Goal: Transaction & Acquisition: Purchase product/service

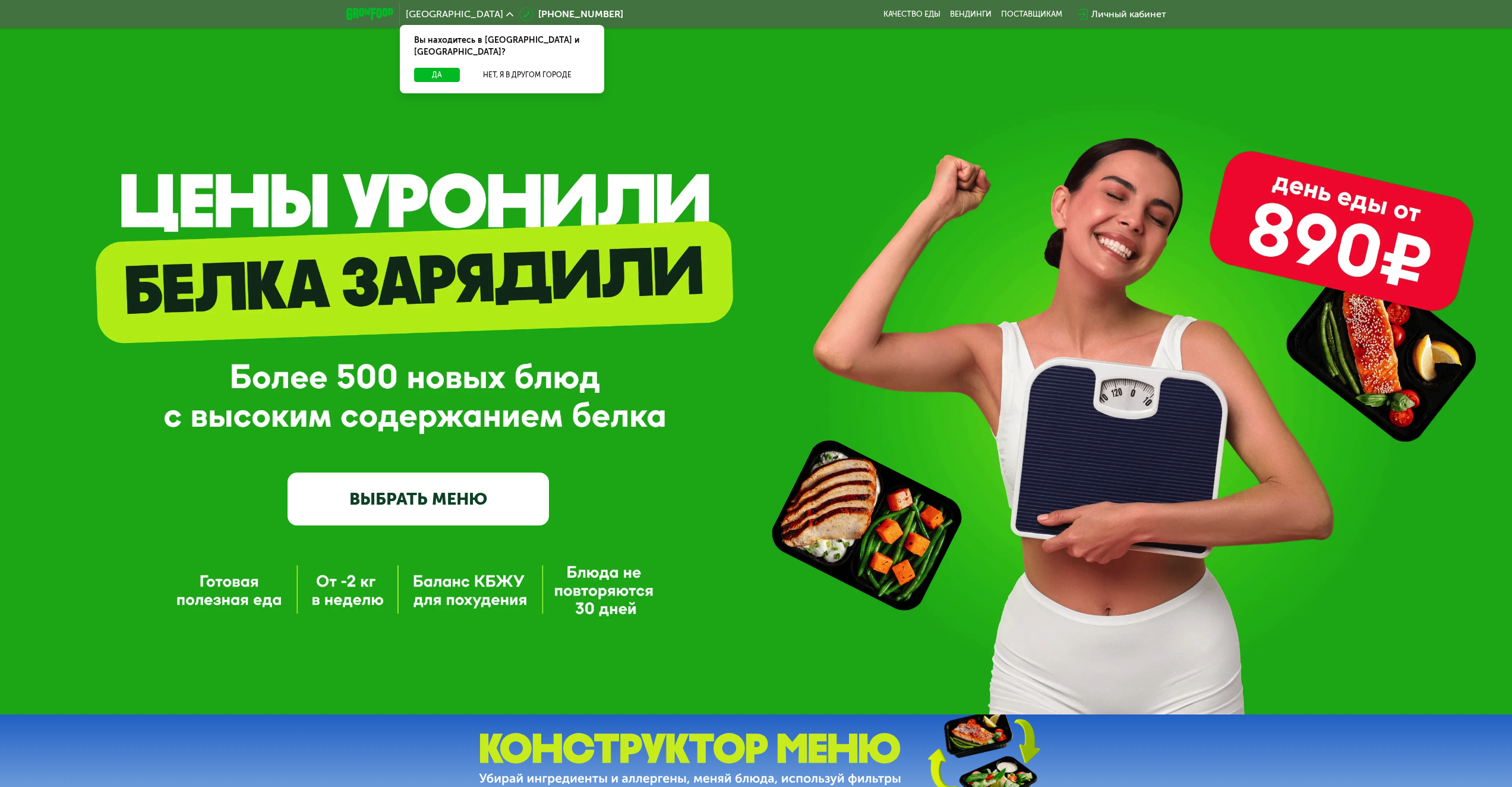
click at [426, 496] on link "ВЫБРАТЬ МЕНЮ" at bounding box center [418, 498] width 262 height 52
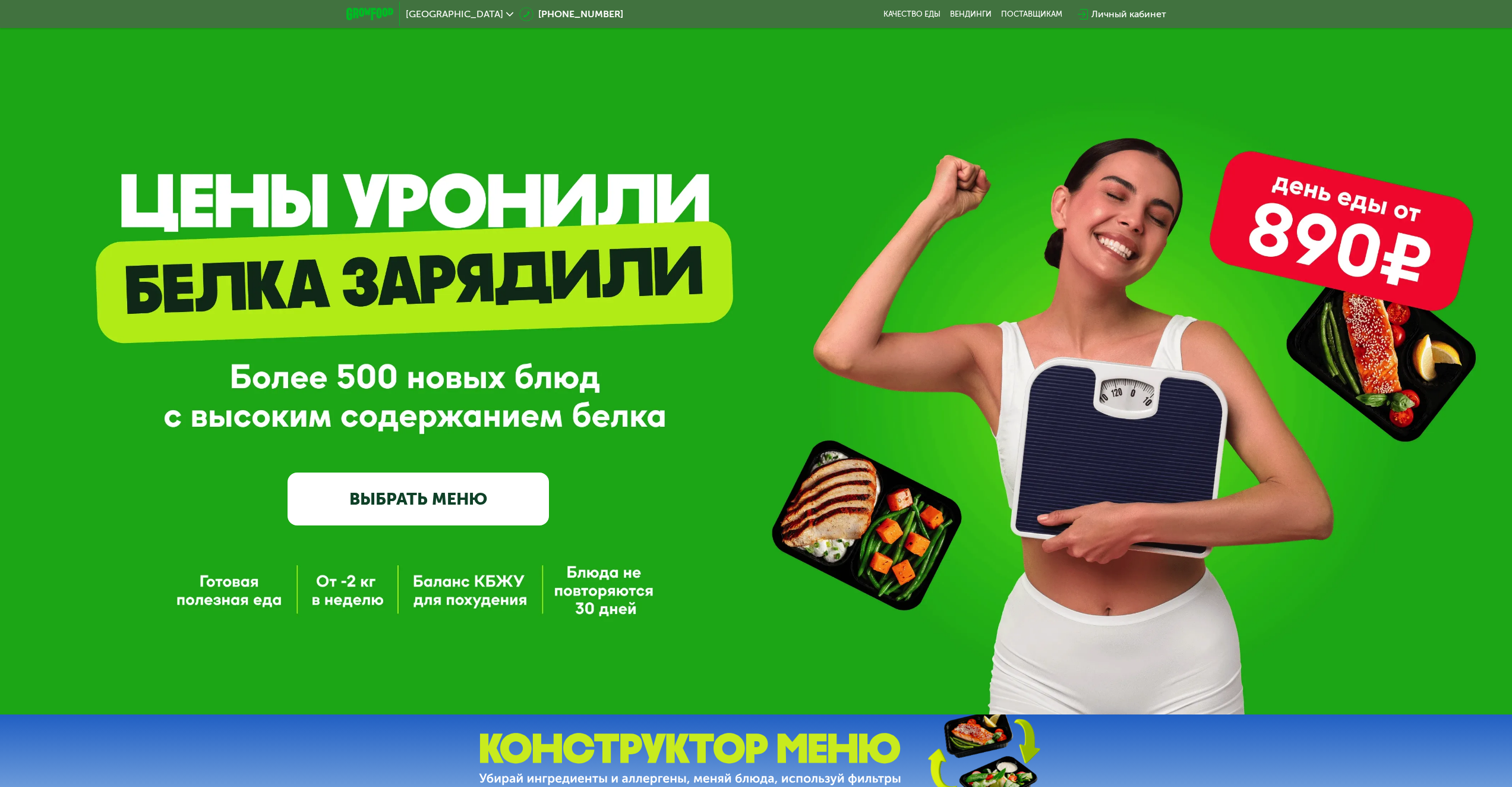
click at [388, 514] on link "ВЫБРАТЬ МЕНЮ" at bounding box center [418, 498] width 262 height 52
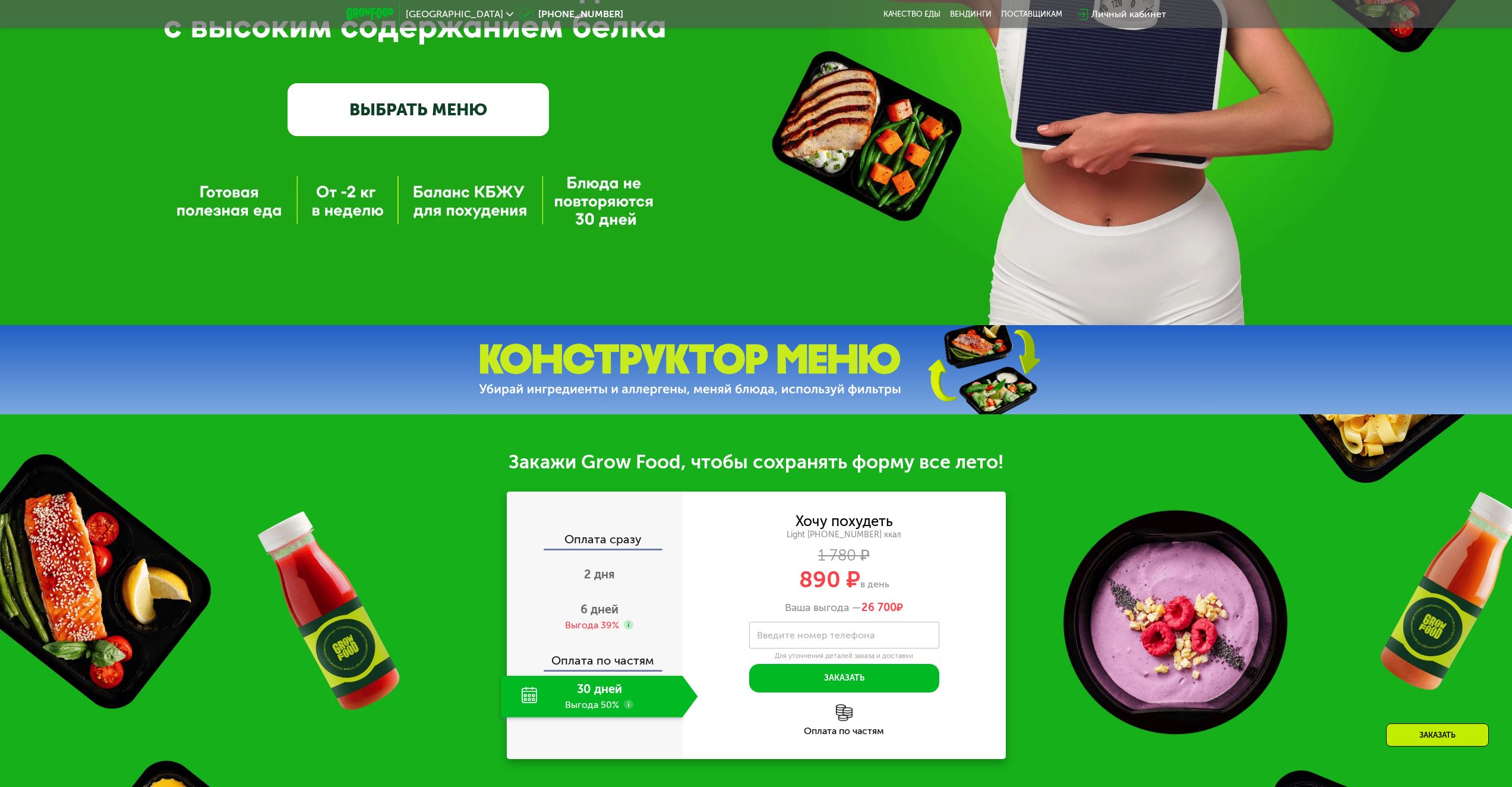
scroll to position [416, 0]
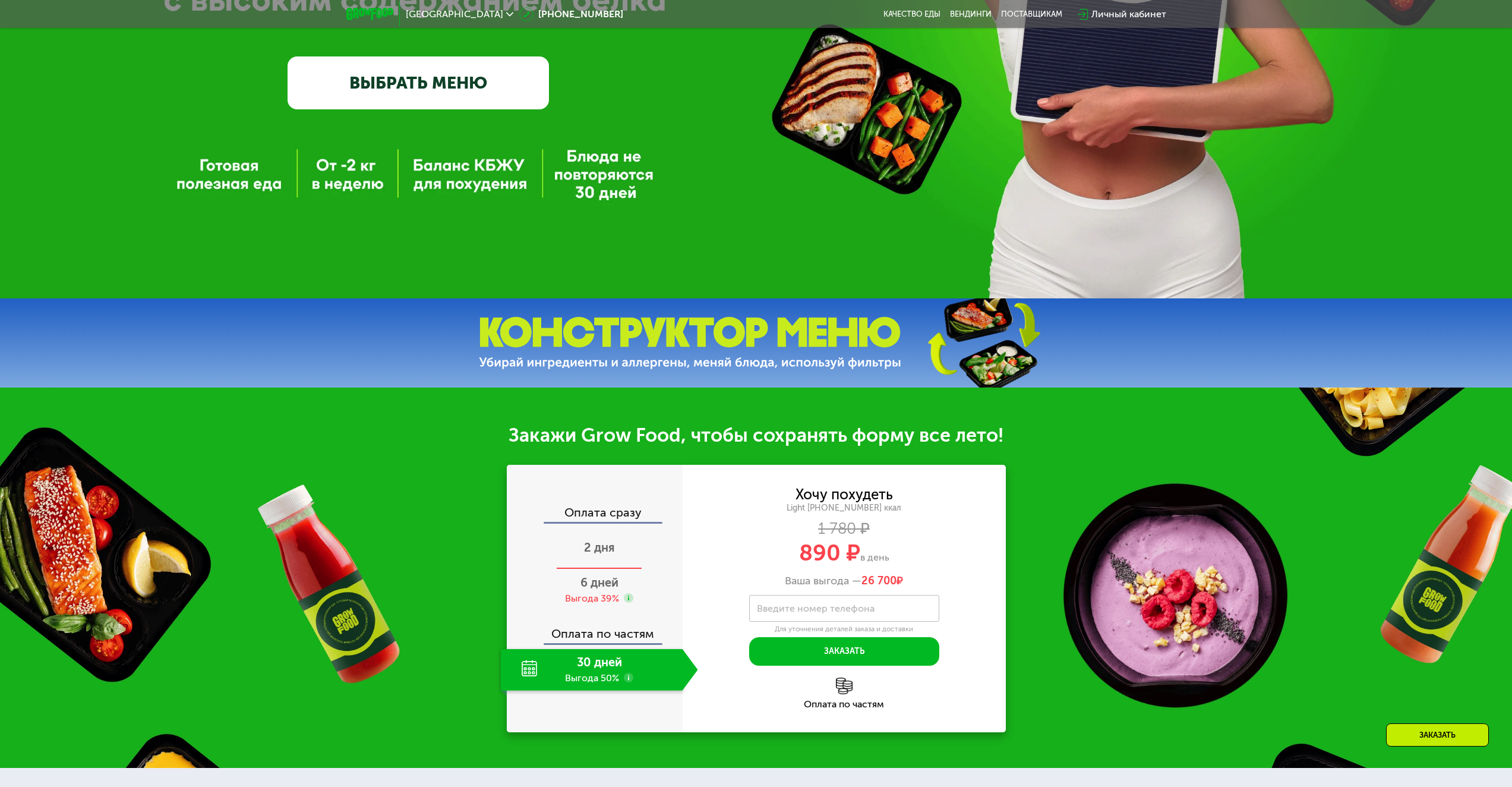
click at [600, 565] on div "2 дня" at bounding box center [600, 548] width 197 height 41
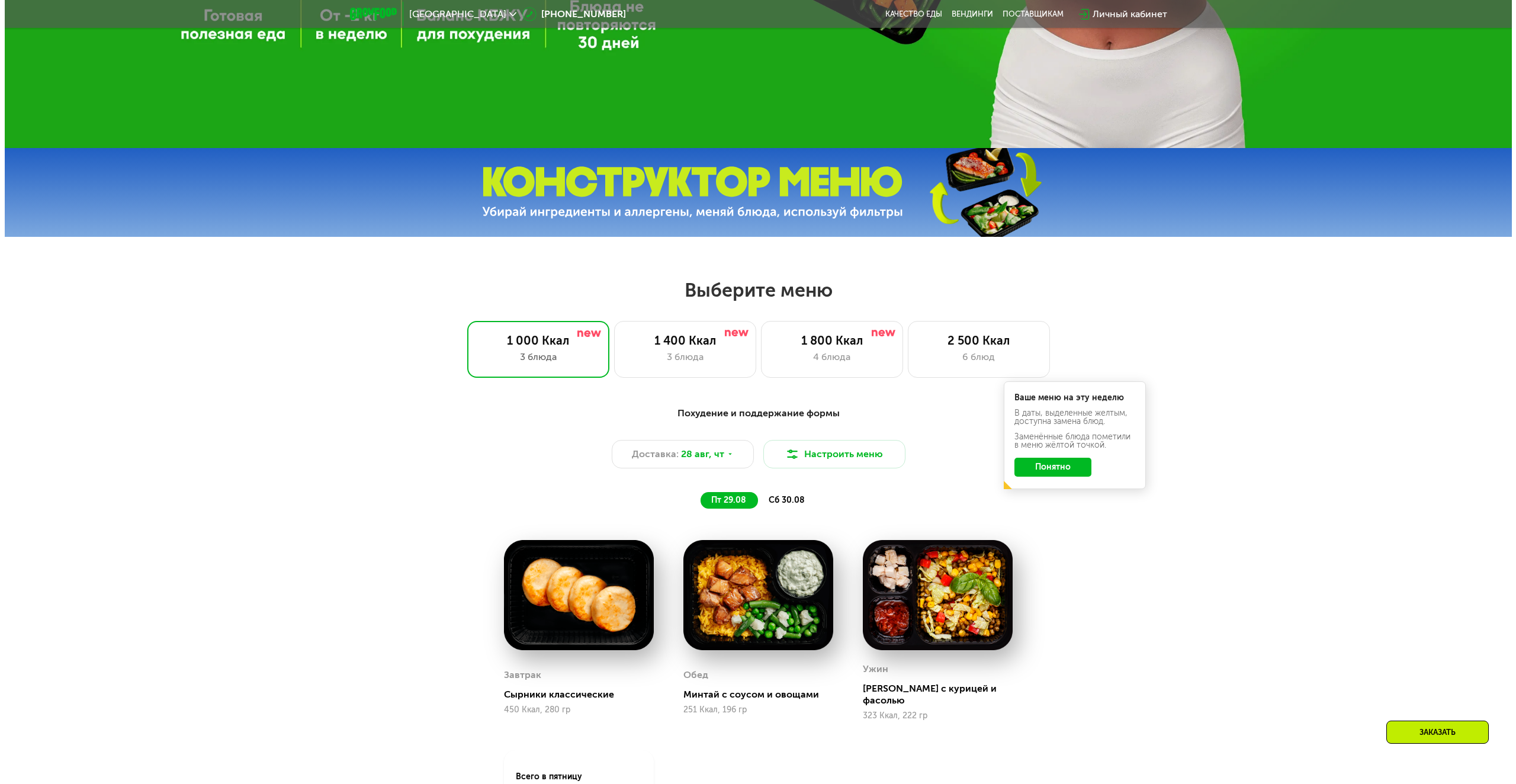
scroll to position [592, 0]
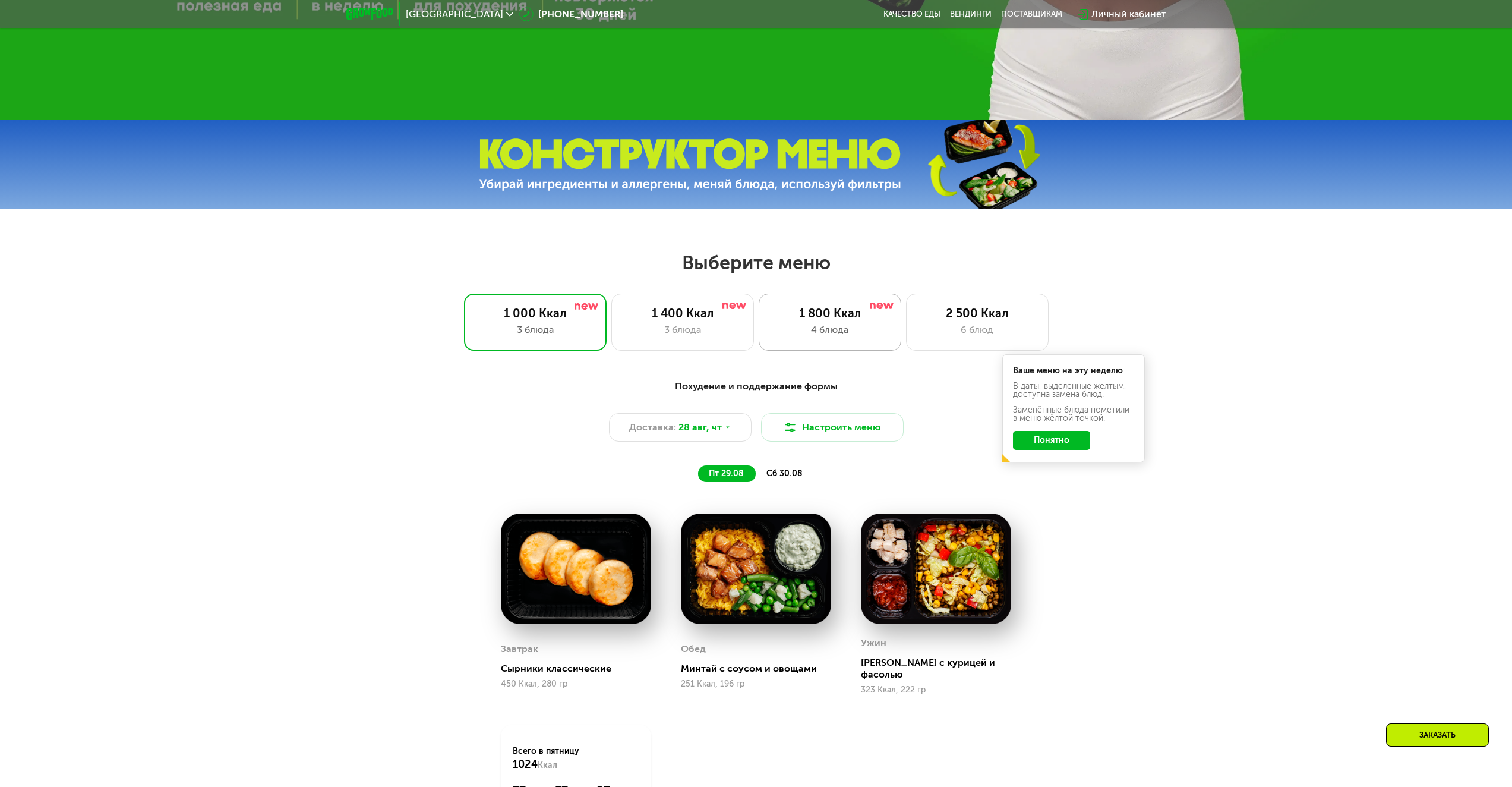
click at [906, 341] on div "1 800 Ккал 4 блюда" at bounding box center [977, 321] width 142 height 57
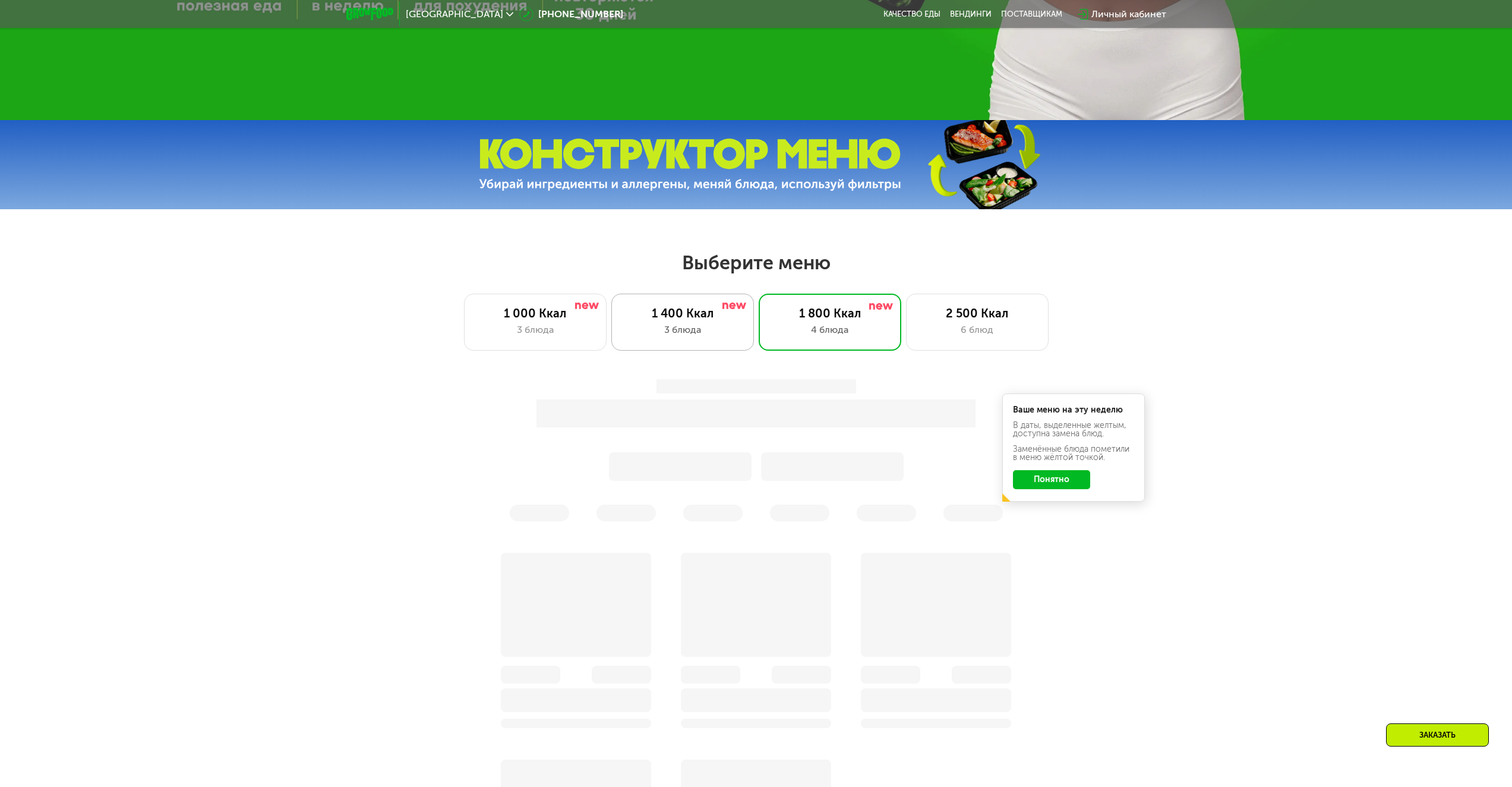
click at [758, 341] on div "1 400 Ккал 3 блюда" at bounding box center [830, 321] width 142 height 57
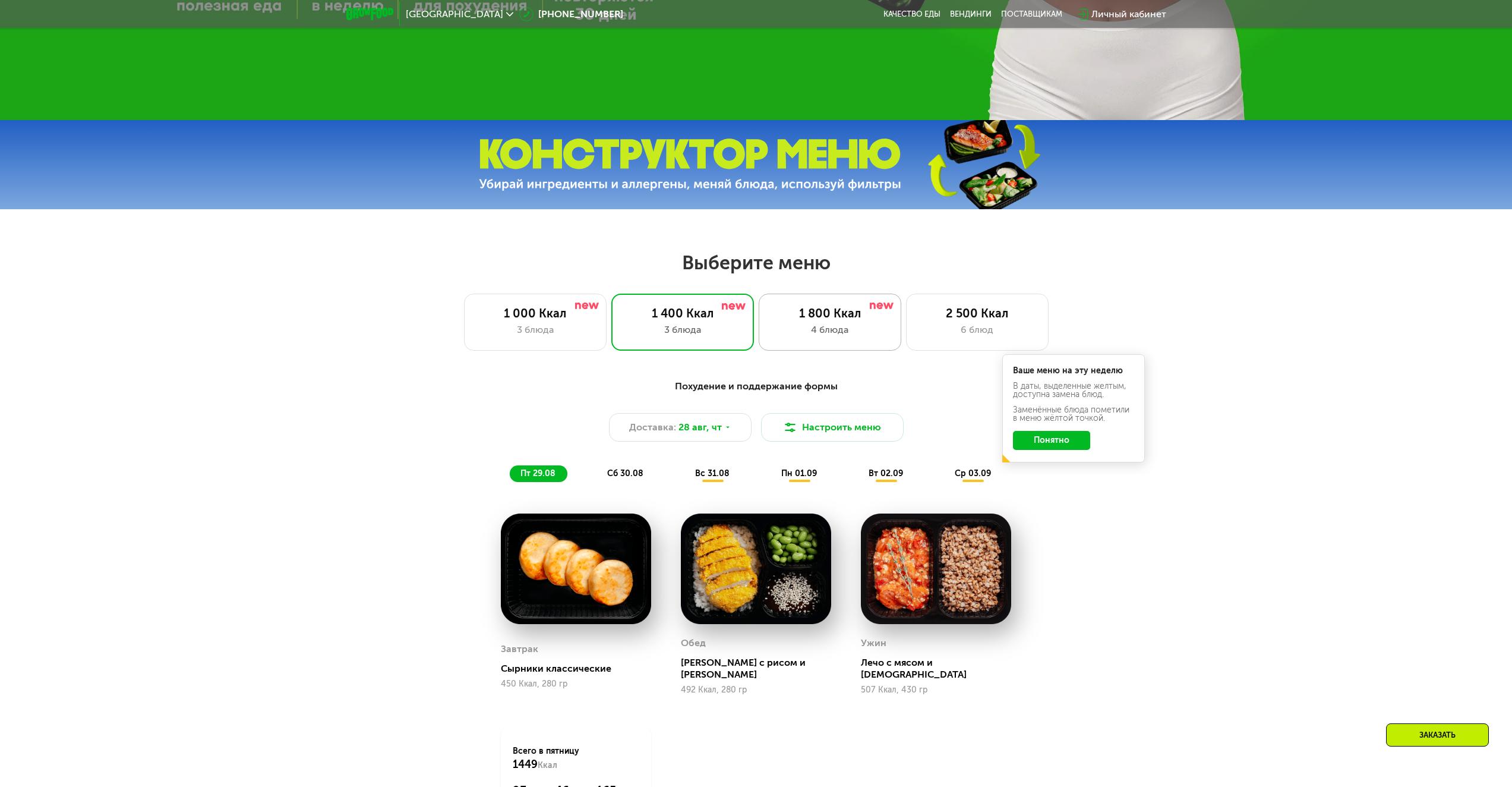
click at [845, 312] on div "1 800 Ккал" at bounding box center [830, 312] width 118 height 14
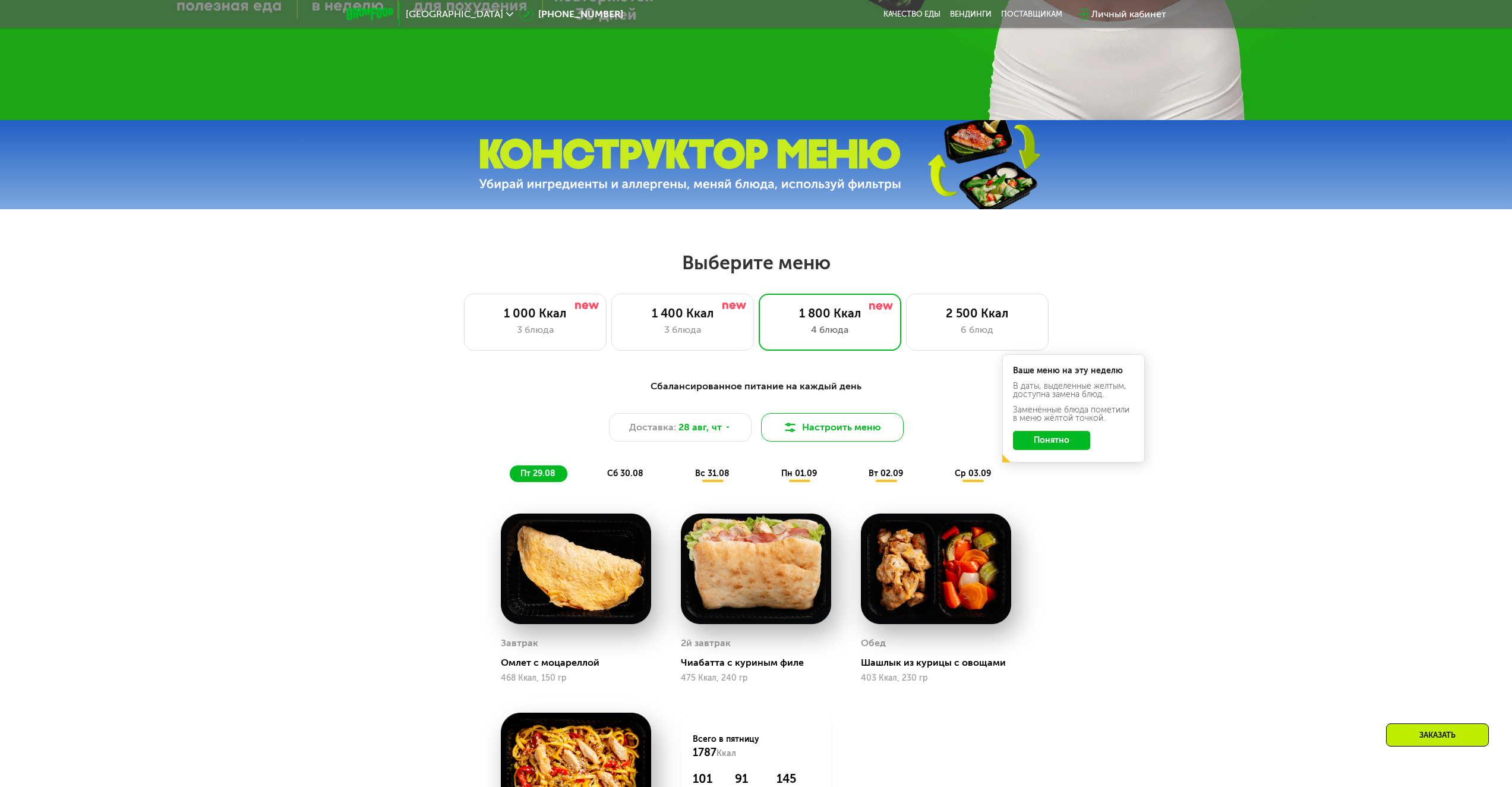
click at [782, 434] on img at bounding box center [789, 427] width 14 height 14
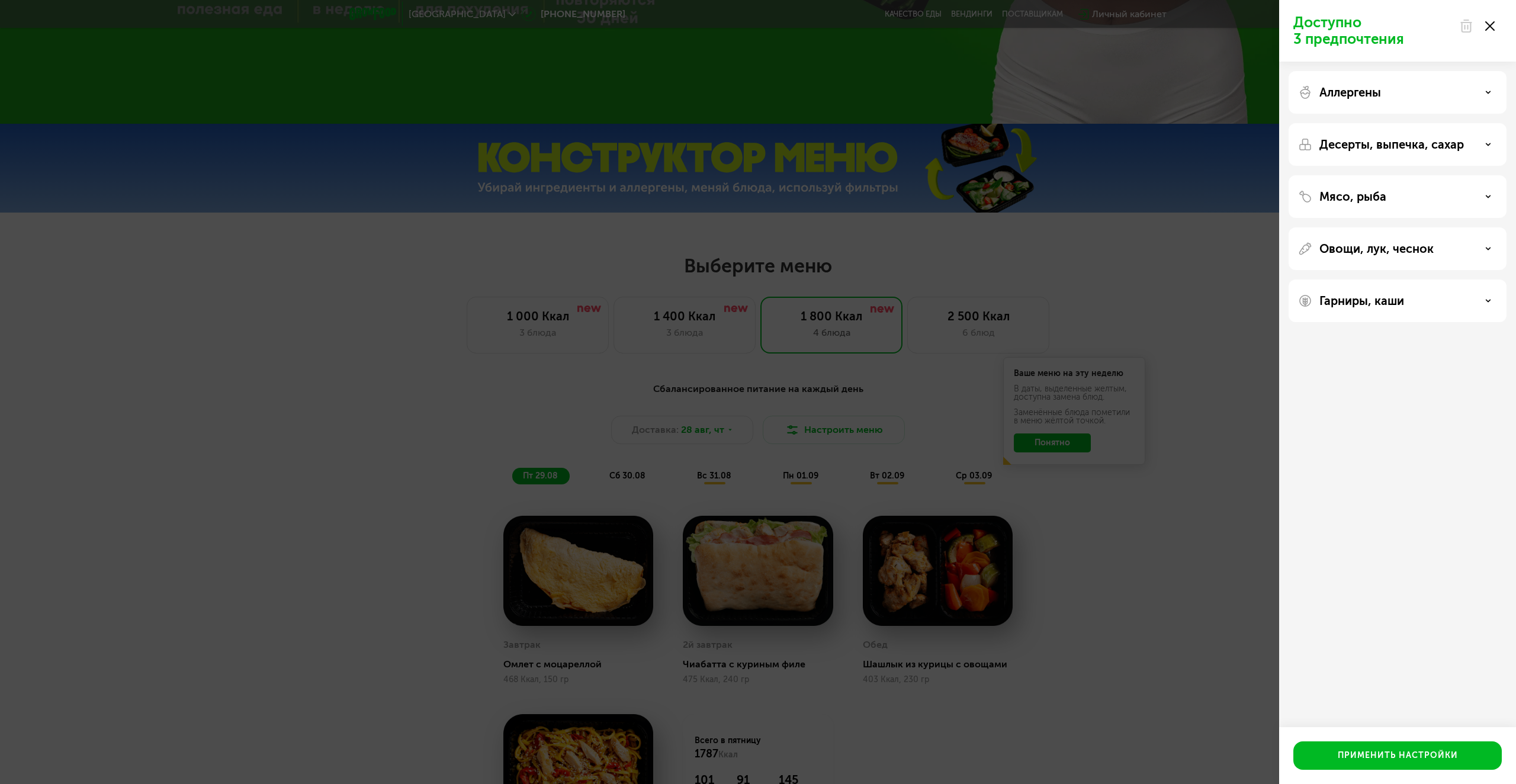
click at [1477, 93] on div "Аллергены" at bounding box center [1397, 92] width 199 height 14
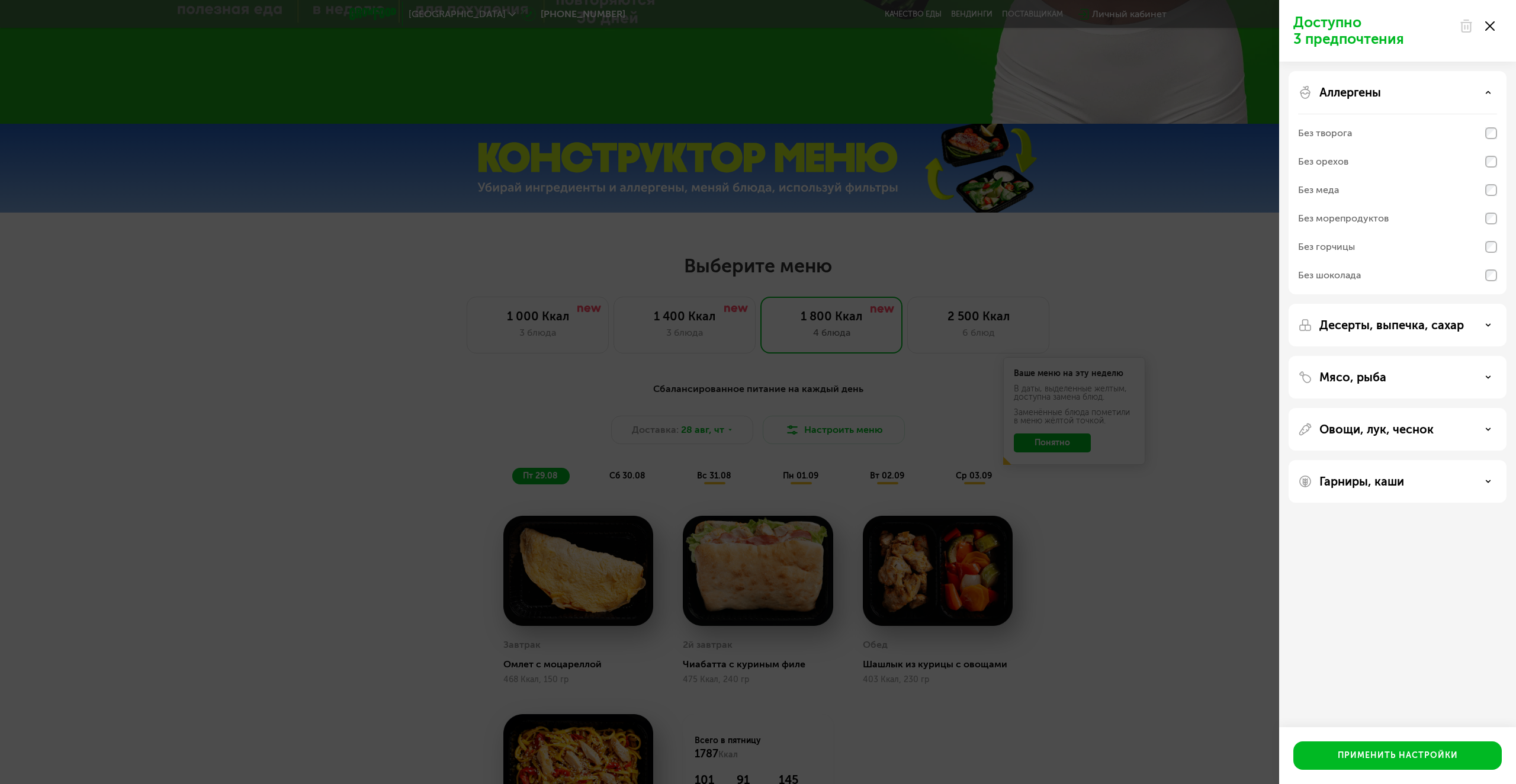
click at [1443, 326] on p "Десерты, выпечка, сахар" at bounding box center [1391, 324] width 144 height 14
click at [1391, 503] on div "Мясо, рыба" at bounding box center [1397, 500] width 199 height 14
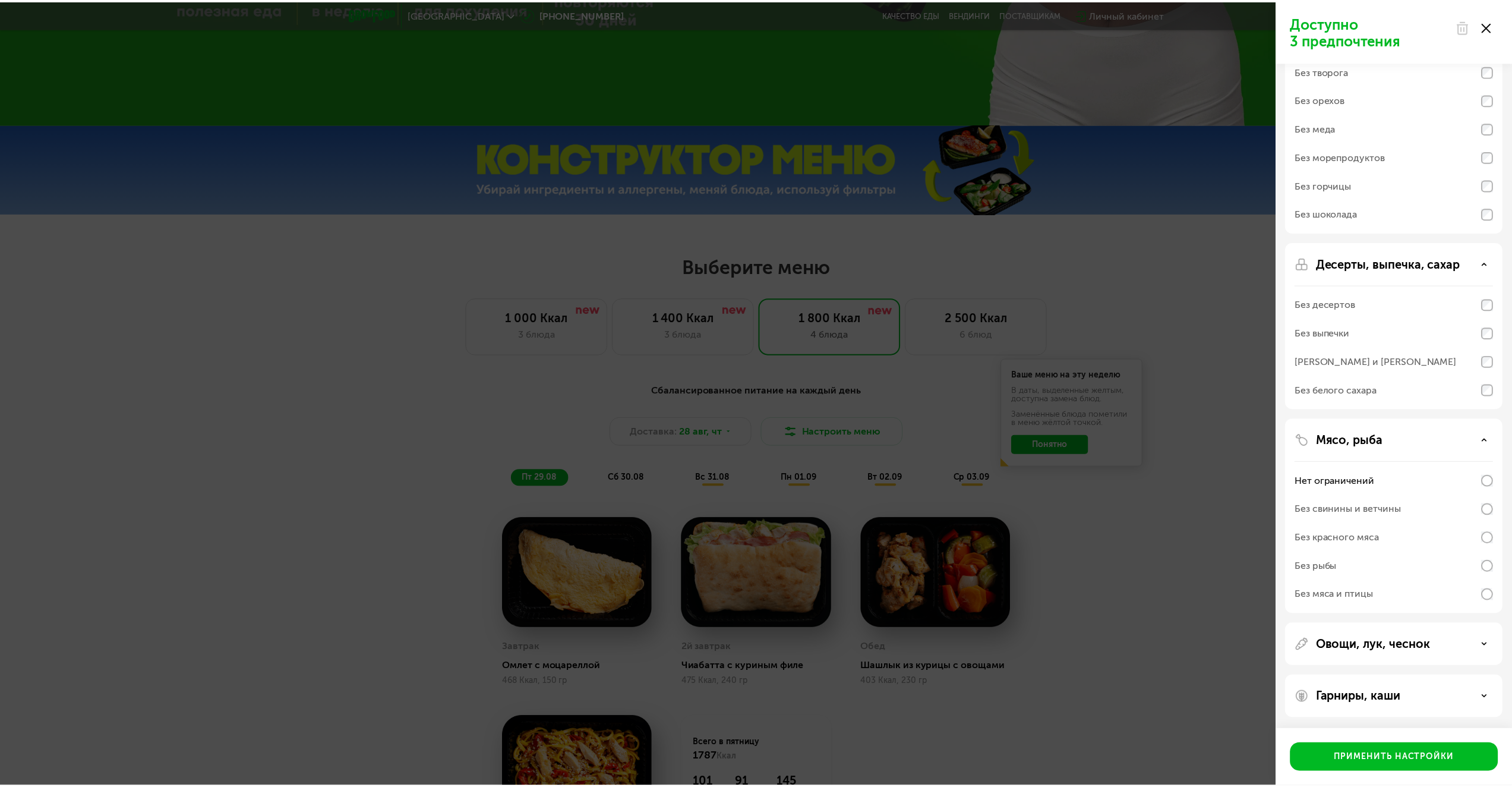
scroll to position [64, 0]
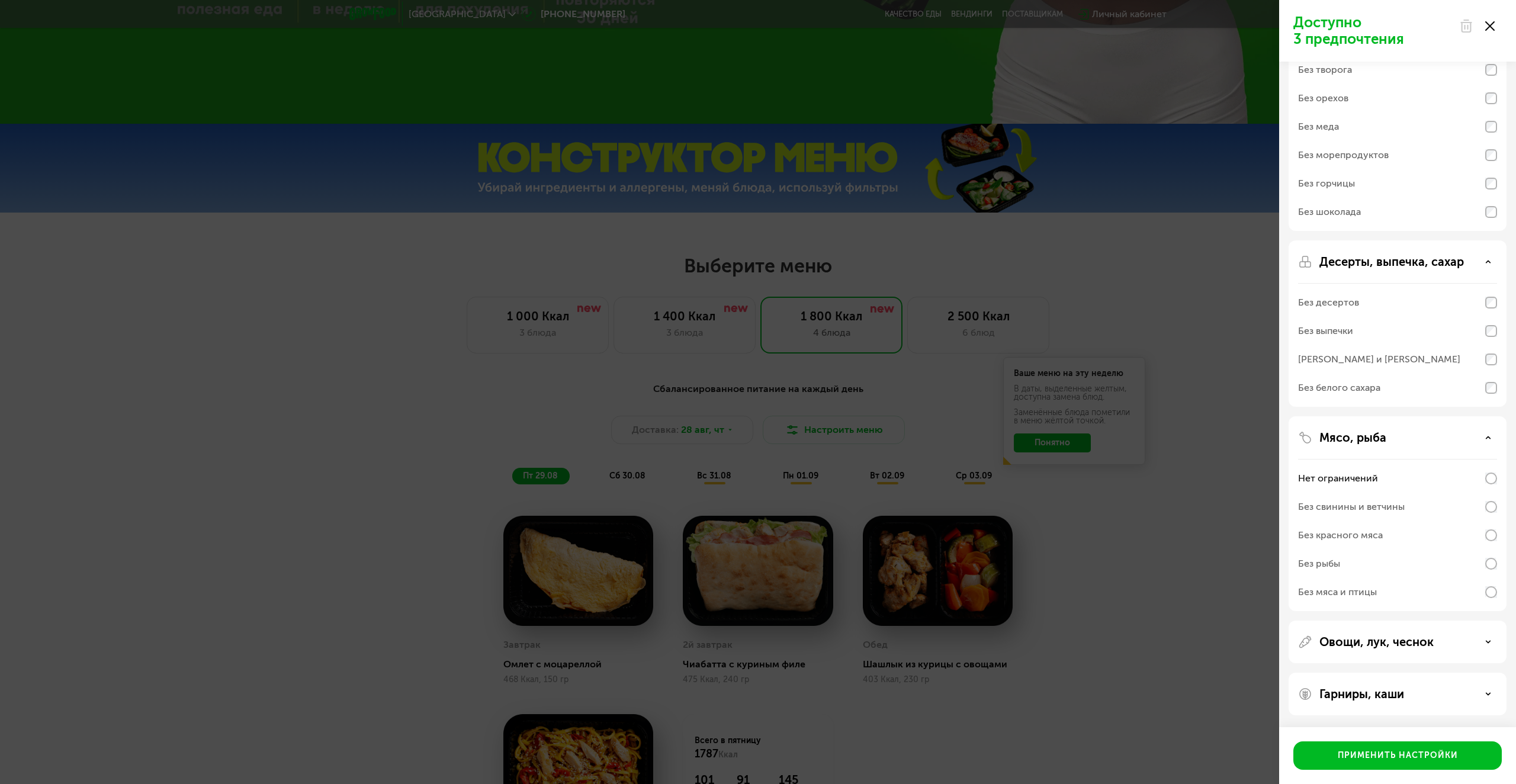
click at [1401, 673] on div "Овощи, лук, чеснок" at bounding box center [1398, 694] width 218 height 43
click at [1404, 673] on div "Овощи, лук, чеснок" at bounding box center [1398, 694] width 218 height 43
click at [1403, 755] on div "Применить настройки" at bounding box center [1398, 755] width 121 height 12
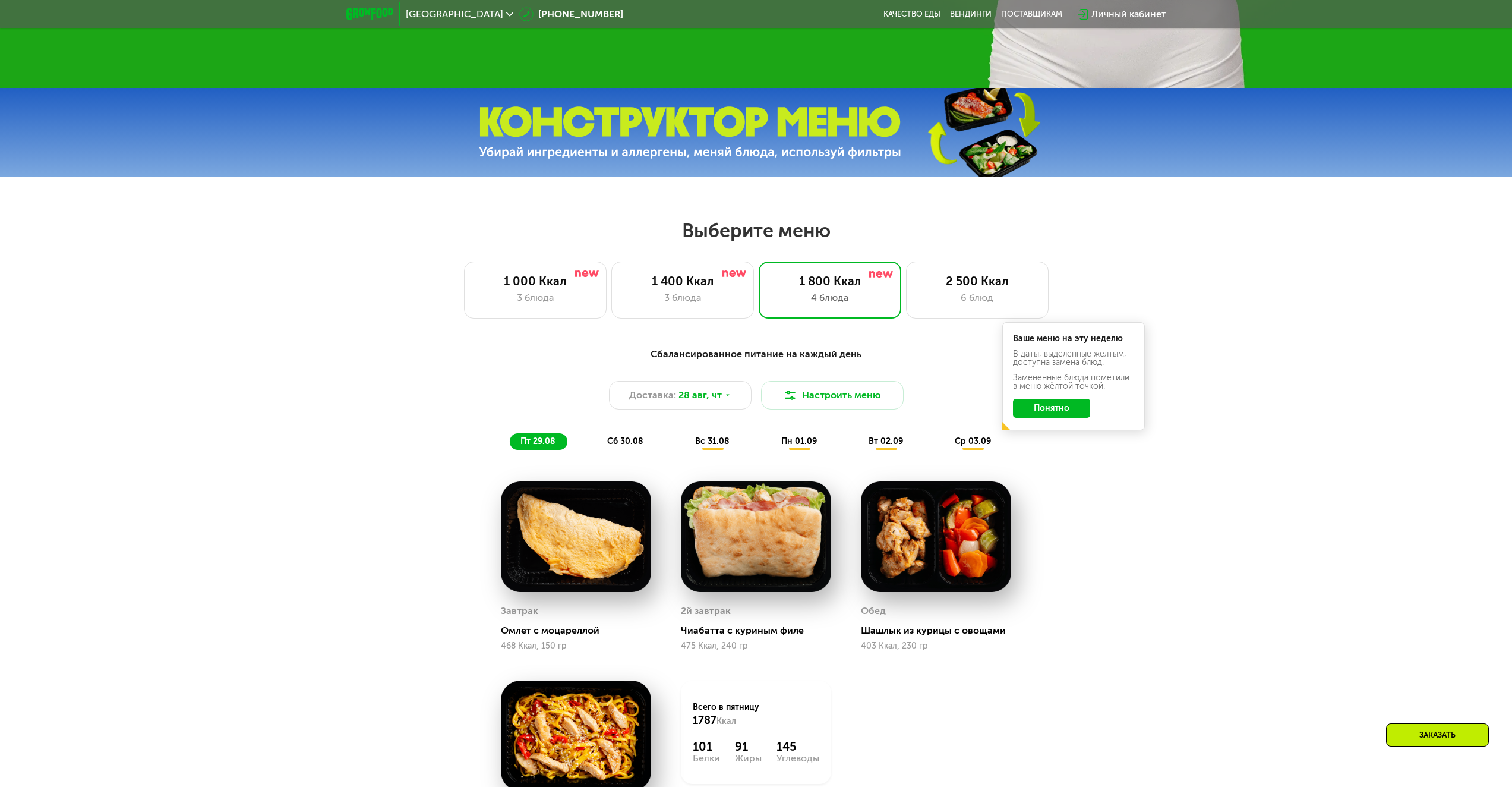
scroll to position [654, 0]
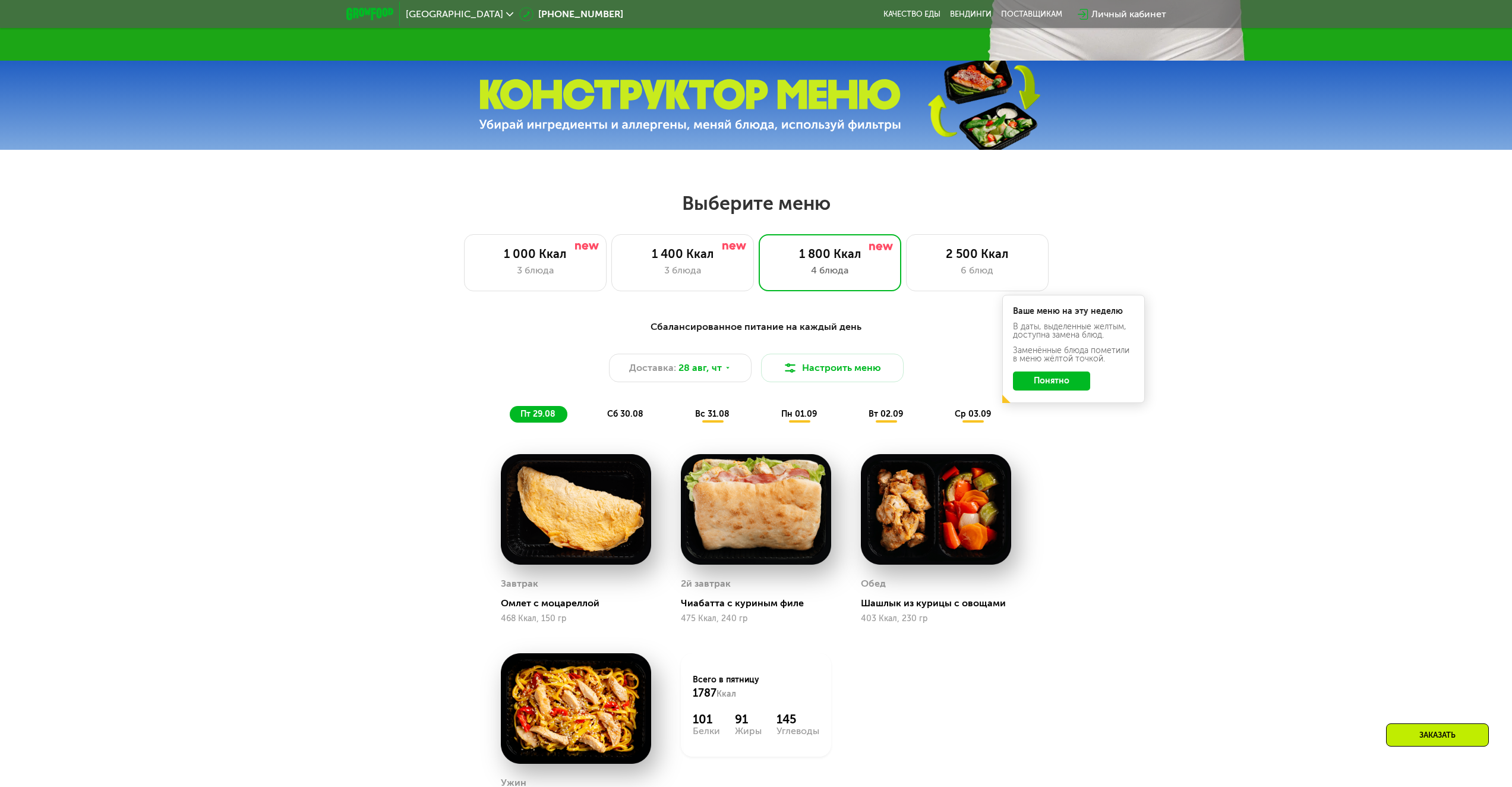
click at [1055, 381] on button "Понятно" at bounding box center [1051, 380] width 77 height 19
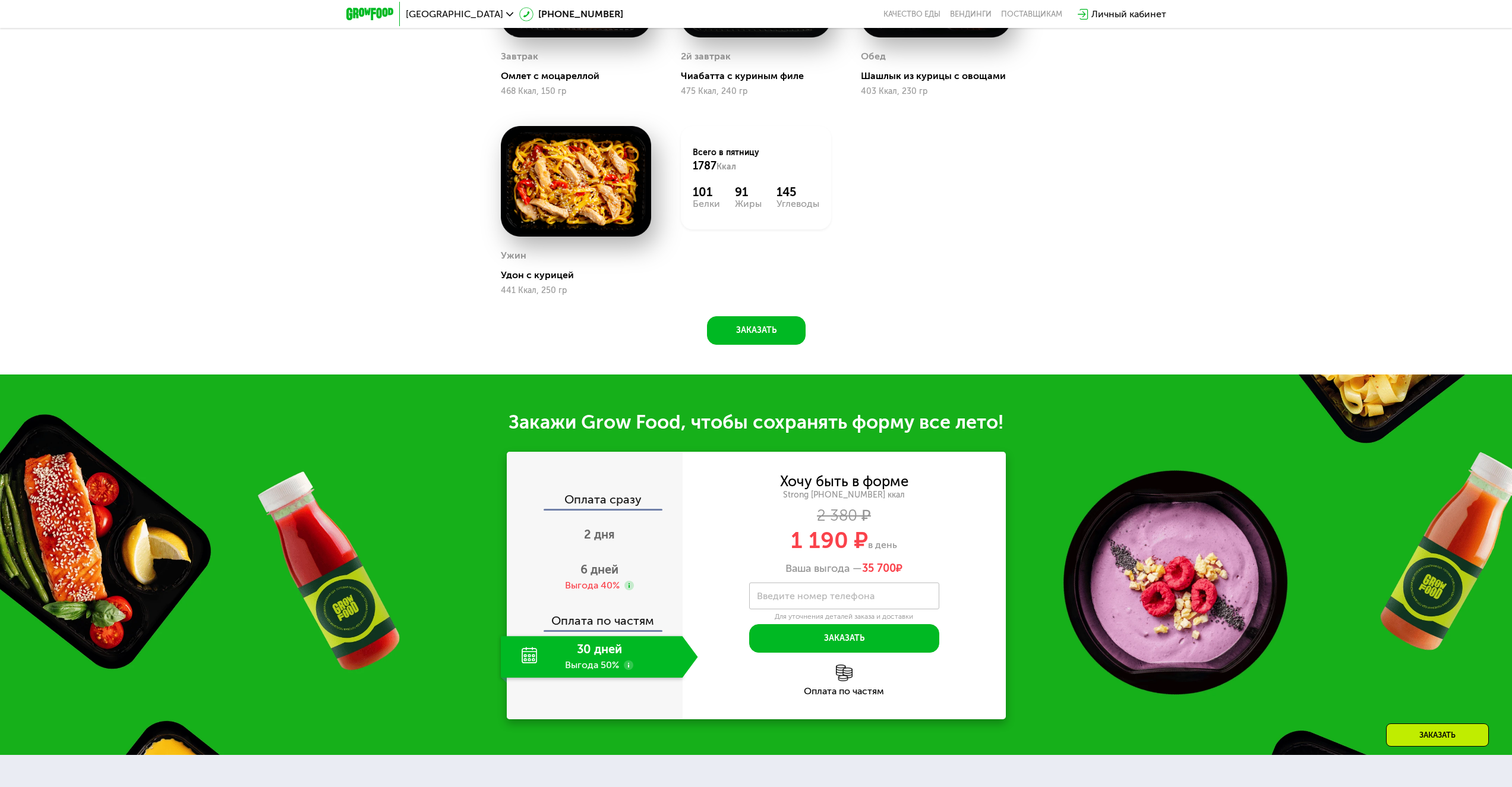
scroll to position [1367, 0]
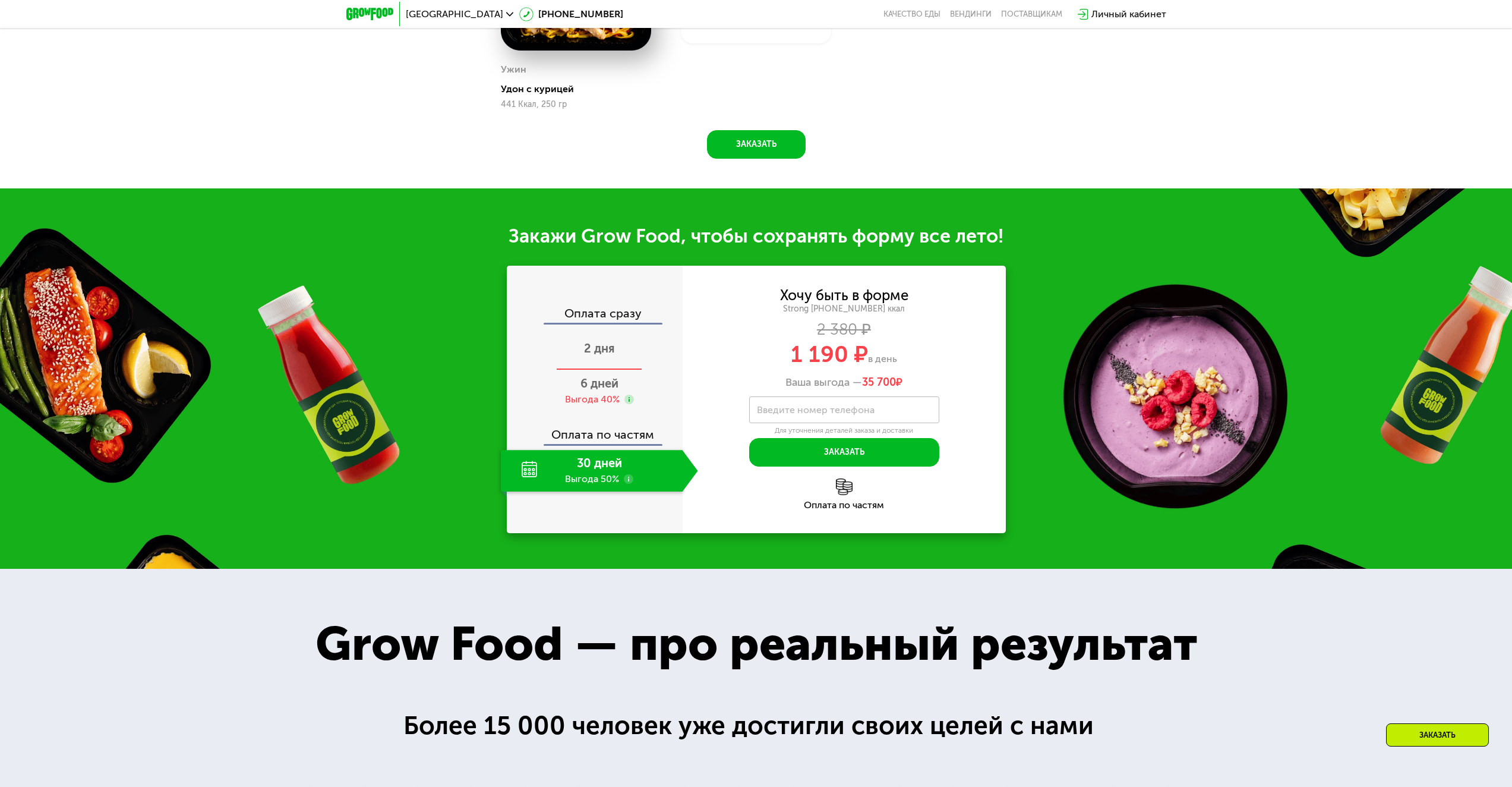
click at [599, 346] on span "2 дня" at bounding box center [599, 348] width 31 height 14
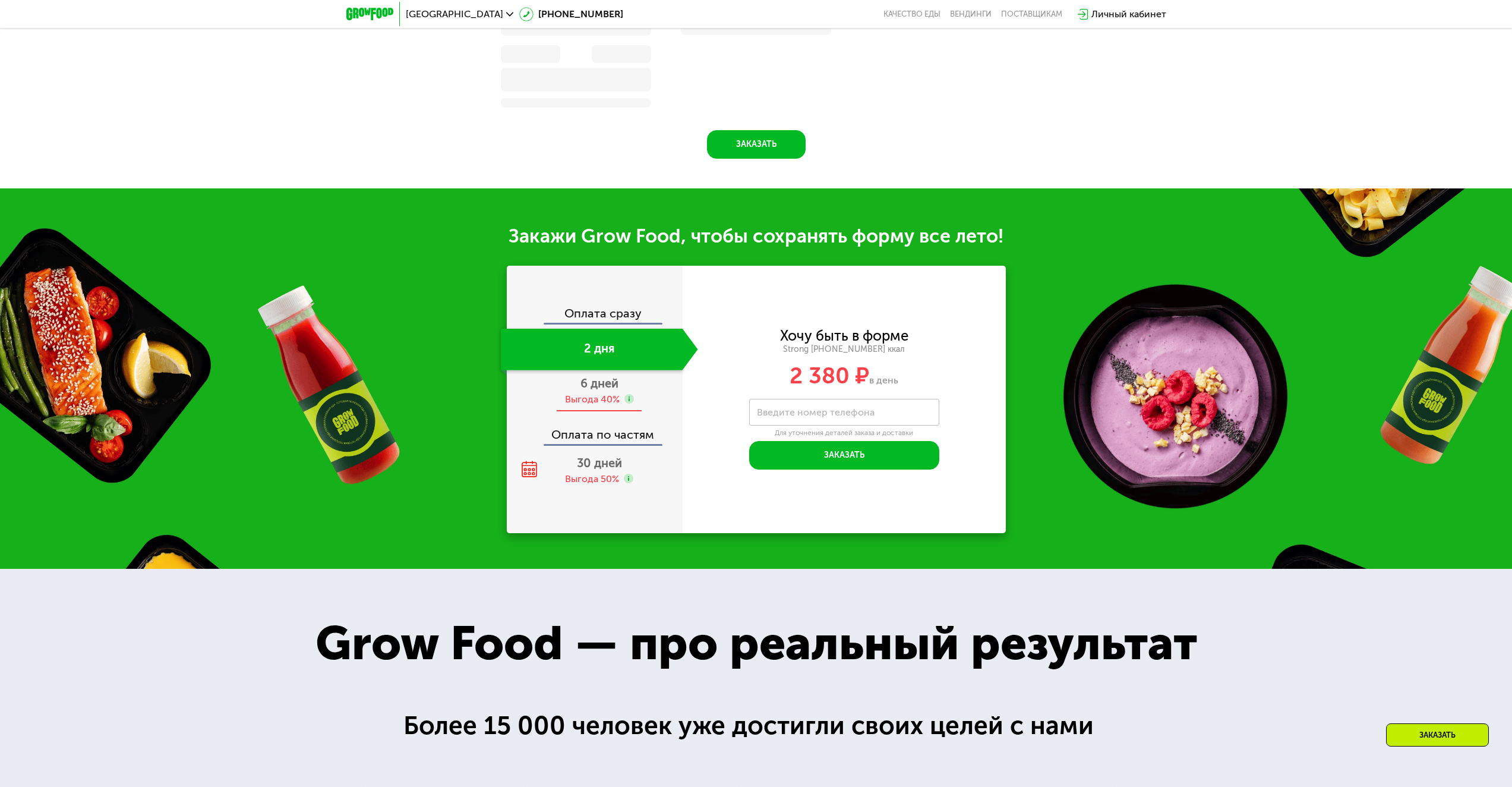
click at [596, 390] on span "6 дней" at bounding box center [600, 383] width 38 height 14
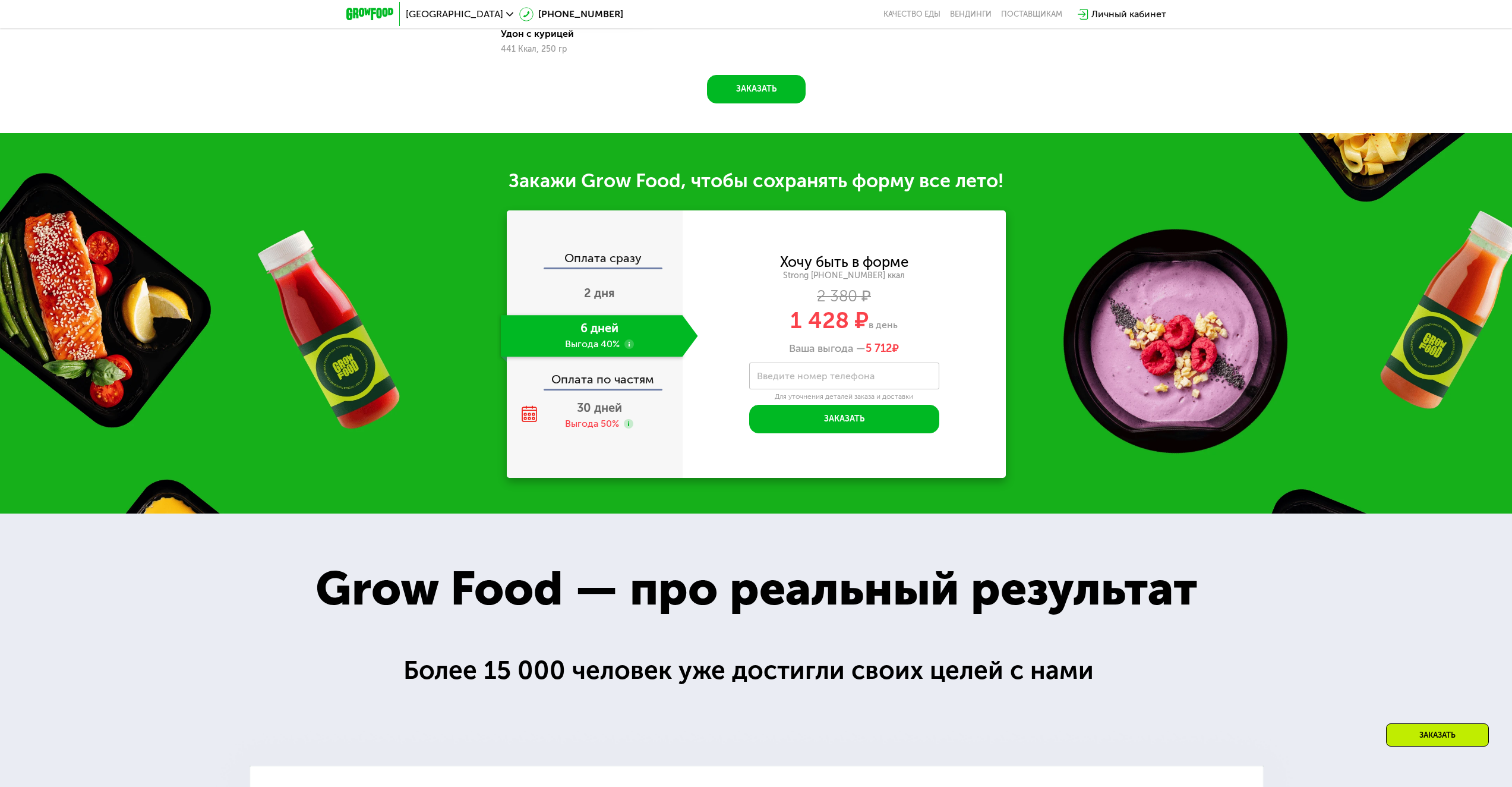
scroll to position [1367, 0]
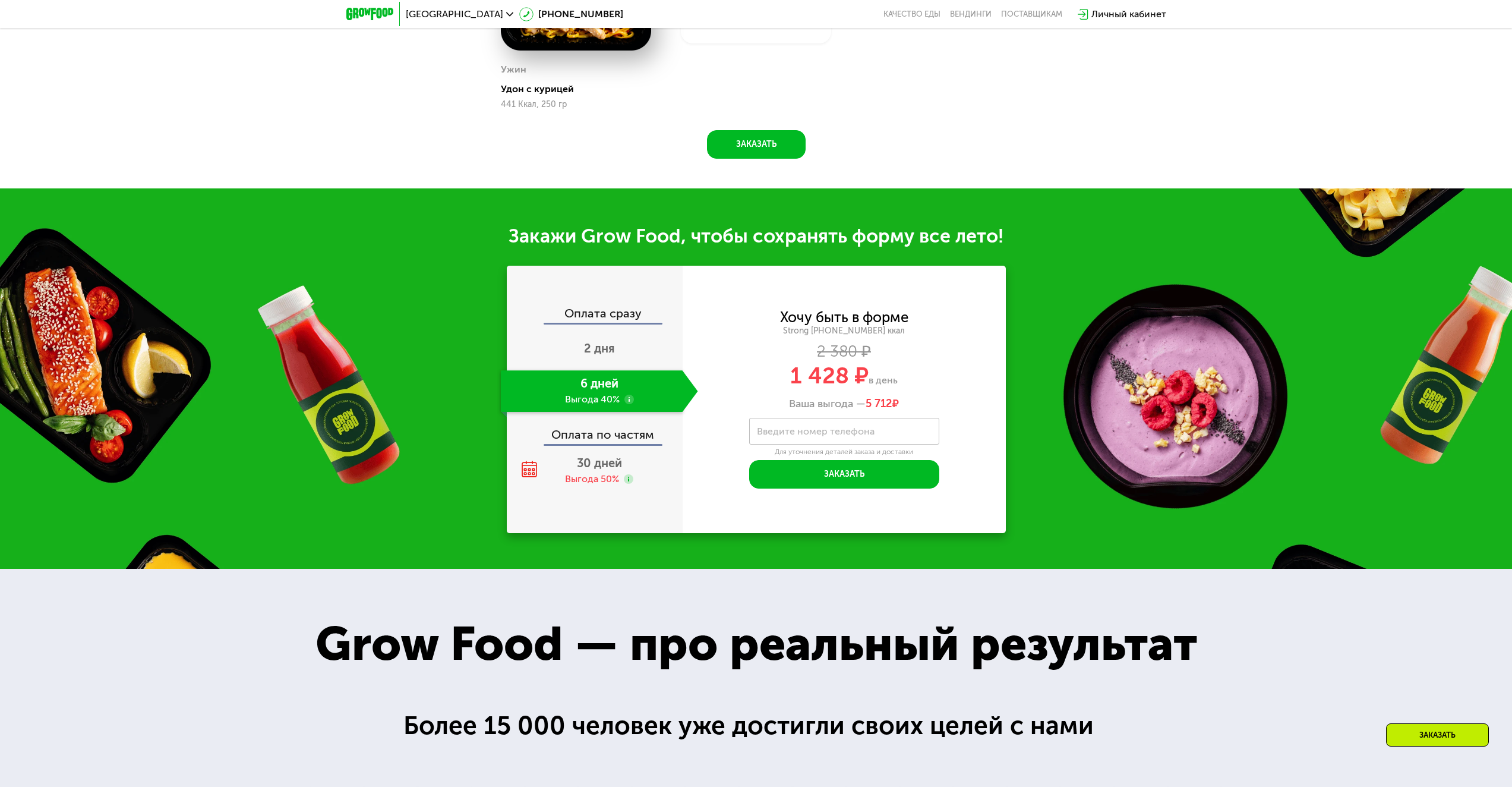
click at [606, 321] on div "Оплата сразу" at bounding box center [595, 315] width 175 height 16
click at [609, 308] on div "Оплата сразу 2 дня 6 дней Выгода 40% Оплата по частям 30 дней Выгода 50%" at bounding box center [595, 399] width 176 height 268
click at [605, 322] on div "Оплата сразу" at bounding box center [595, 315] width 175 height 16
click at [602, 368] on div "2 дня" at bounding box center [600, 350] width 197 height 41
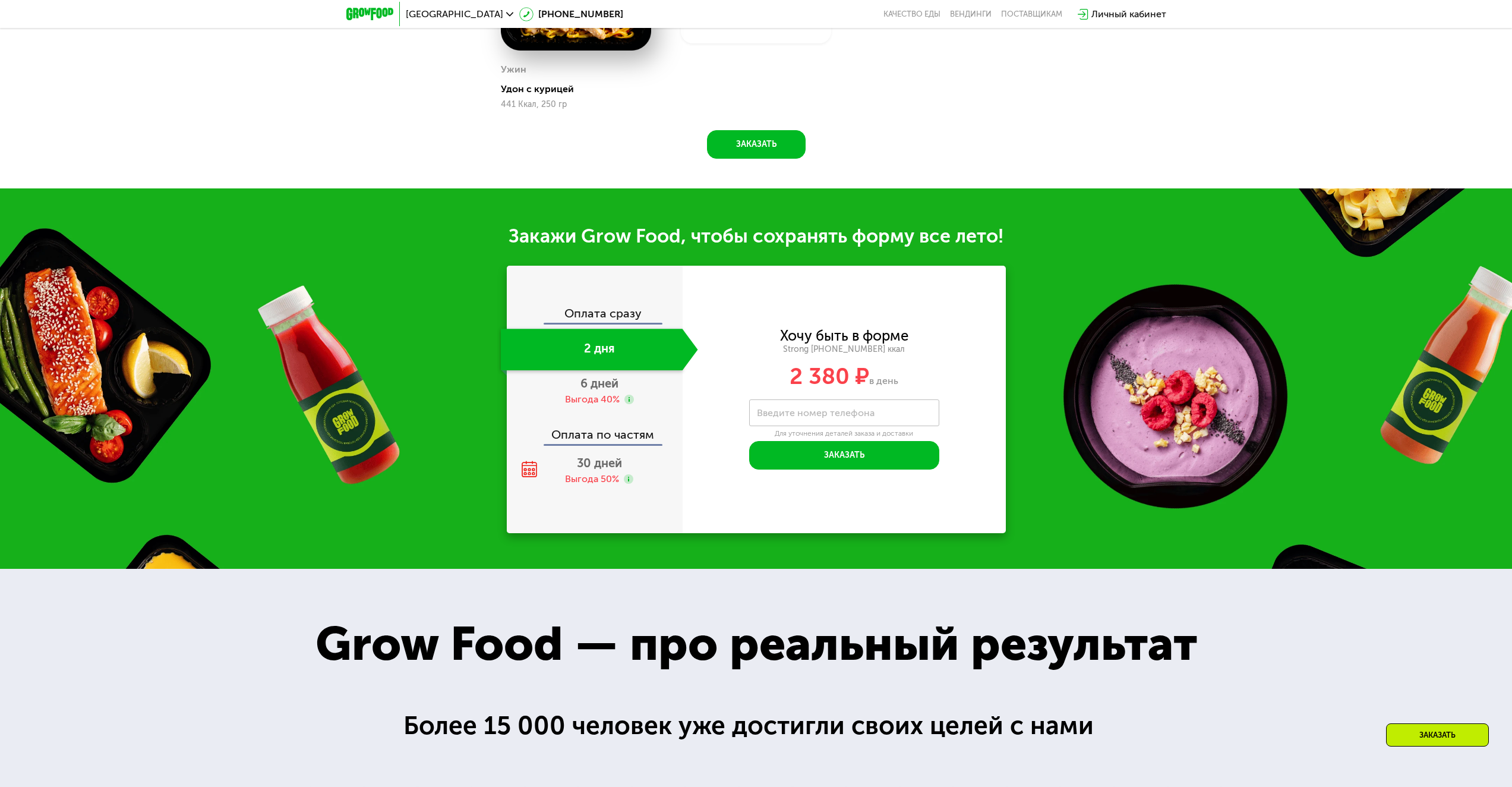
click at [606, 322] on div "Оплата сразу" at bounding box center [595, 315] width 175 height 16
click at [610, 311] on div "Оплата сразу" at bounding box center [595, 315] width 175 height 16
click at [624, 316] on div "Оплата сразу" at bounding box center [595, 315] width 175 height 16
click at [631, 322] on div "Оплата сразу" at bounding box center [595, 315] width 175 height 16
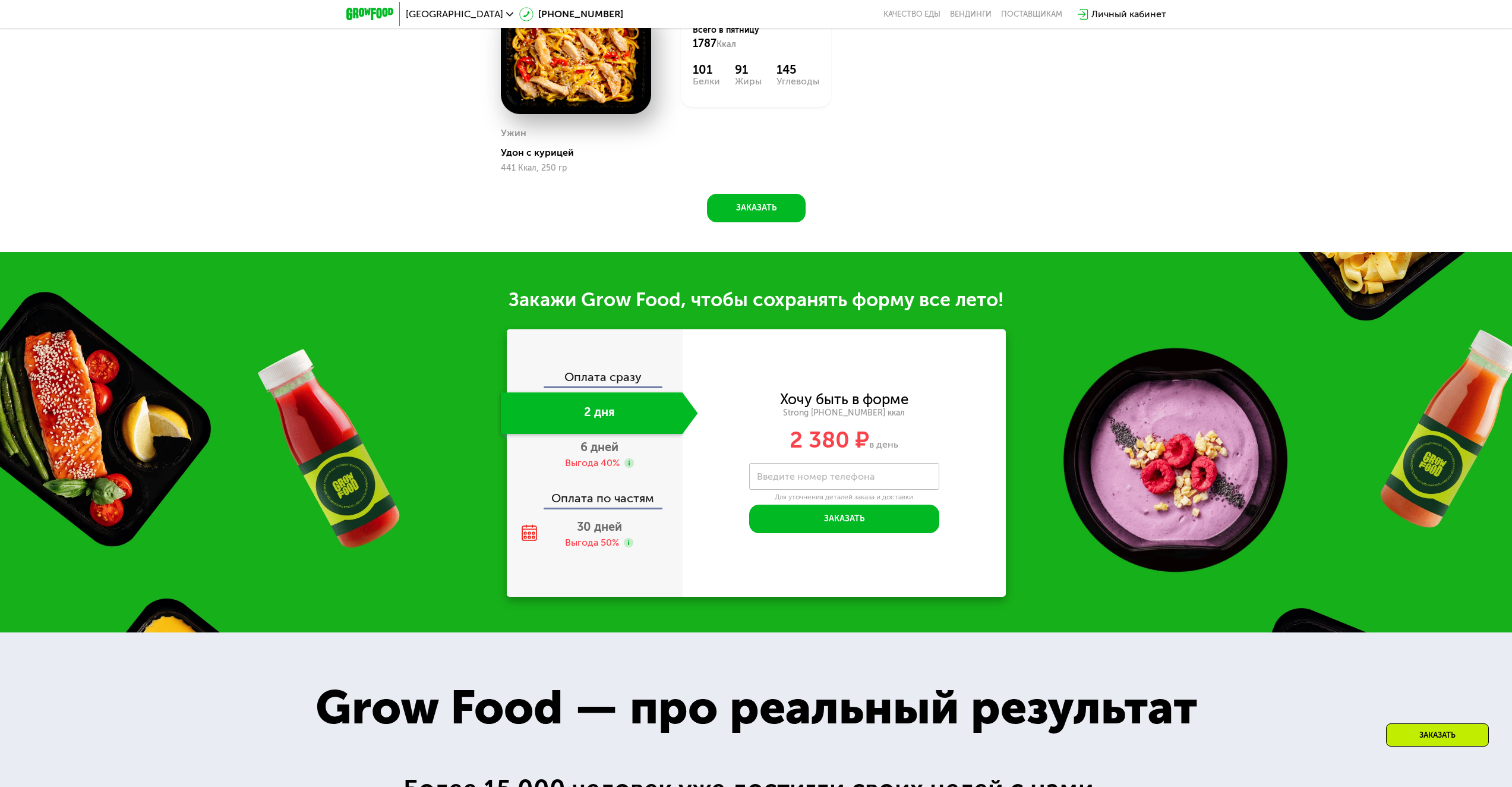
scroll to position [1248, 0]
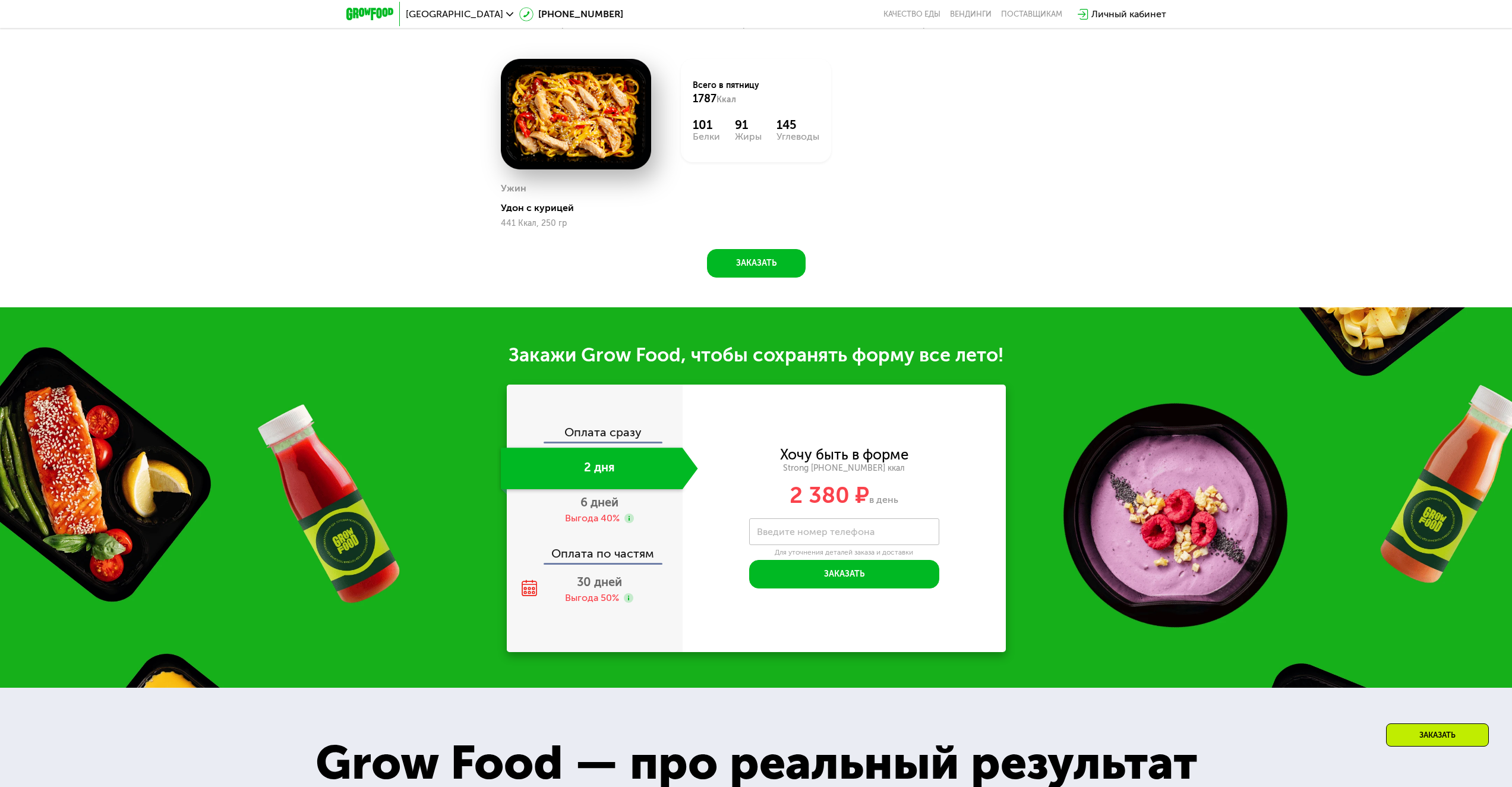
click at [609, 562] on div "Оплата по частям" at bounding box center [595, 548] width 175 height 27
click at [598, 598] on div "Выгода 50%" at bounding box center [591, 598] width 54 height 13
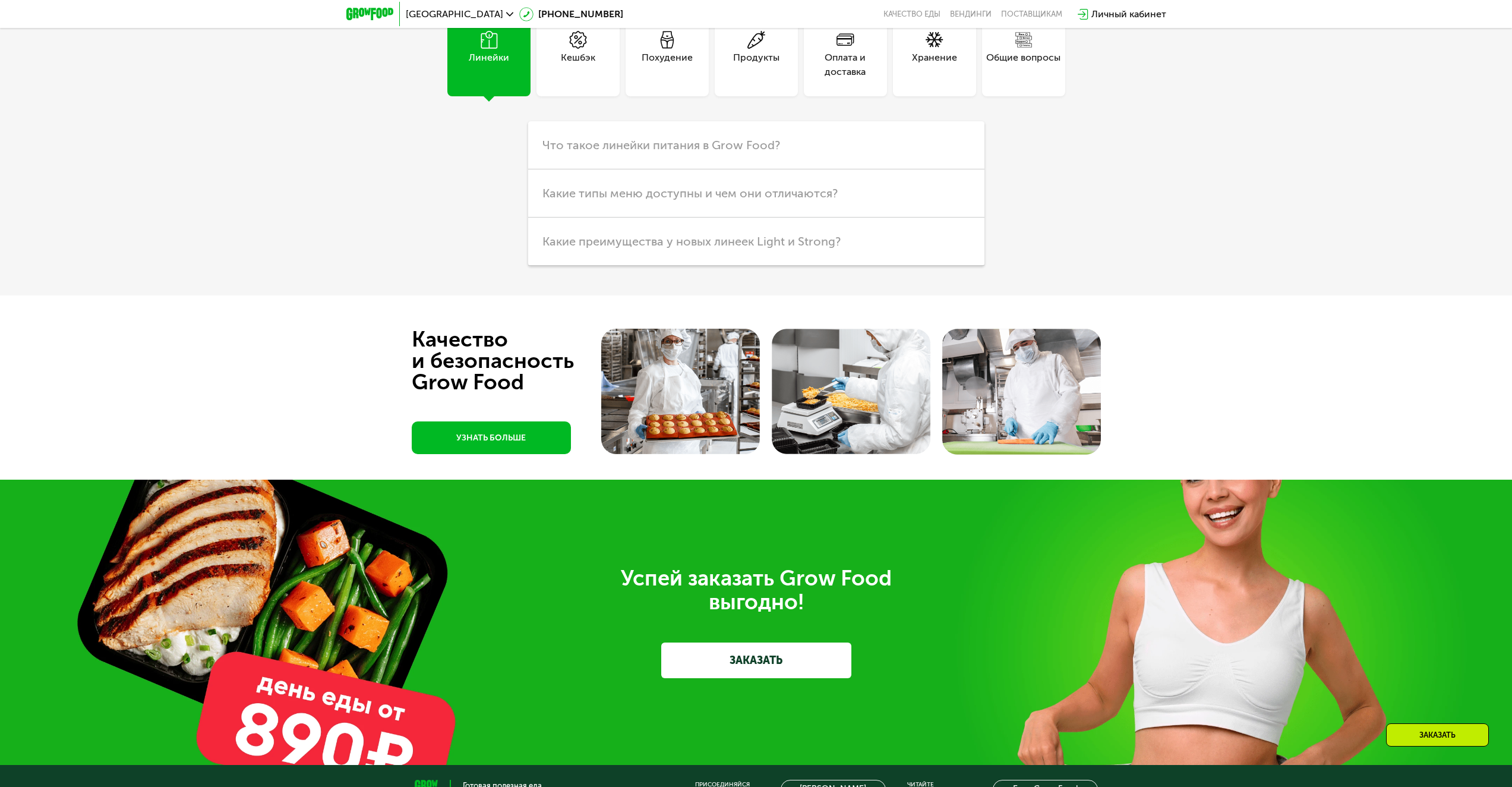
scroll to position [3803, 0]
